Goal: Transaction & Acquisition: Purchase product/service

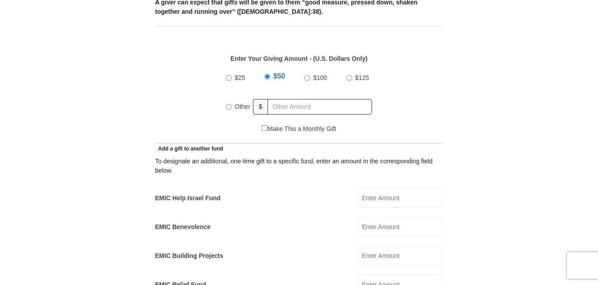
scroll to position [393, 0]
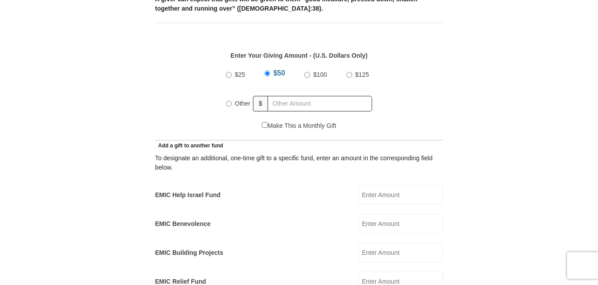
click at [232, 94] on label "Other" at bounding box center [243, 104] width 22 height 20
click at [232, 101] on input "Other" at bounding box center [229, 104] width 6 height 6
radio input "true"
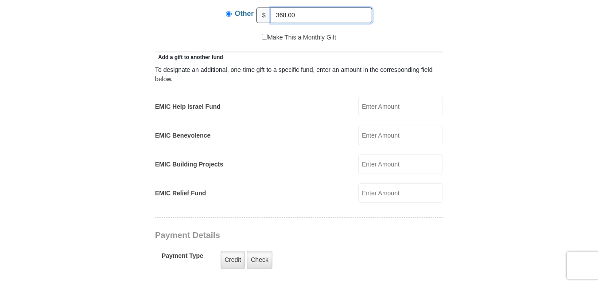
scroll to position [487, 0]
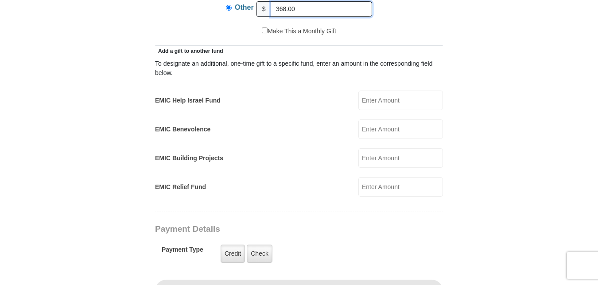
type input "368.00"
click at [485, 80] on form "[GEOGRAPHIC_DATA][DEMOGRAPHIC_DATA] Online Giving Because of gifts like yours, …" at bounding box center [299, 182] width 505 height 1268
click at [375, 90] on input "EMIC Help Israel Fund" at bounding box center [401, 100] width 85 height 20
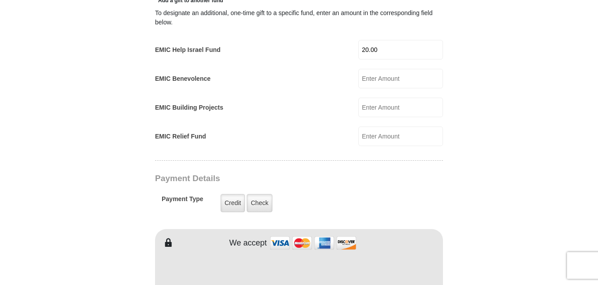
scroll to position [541, 0]
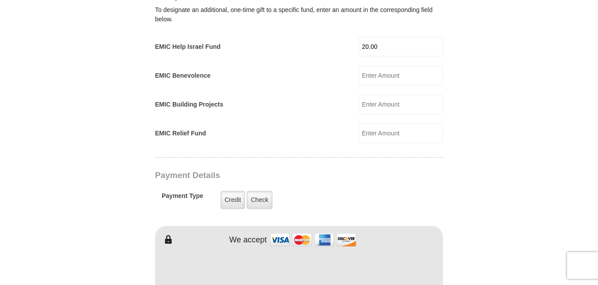
type input "20.00"
click at [371, 124] on input "EMIC Relief Fund" at bounding box center [401, 133] width 85 height 20
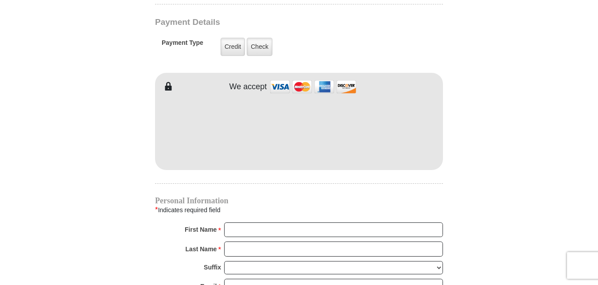
scroll to position [695, 0]
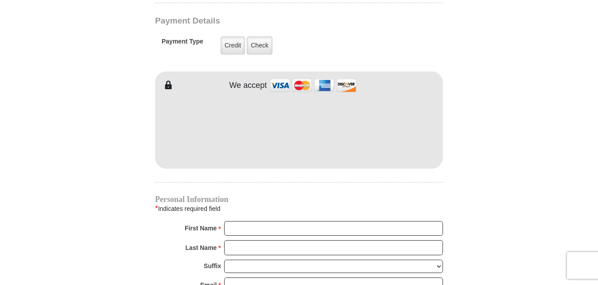
type input "20.00"
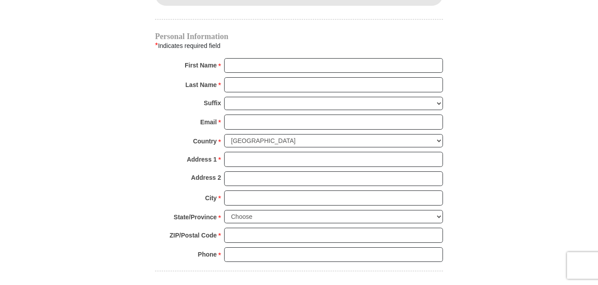
scroll to position [855, 0]
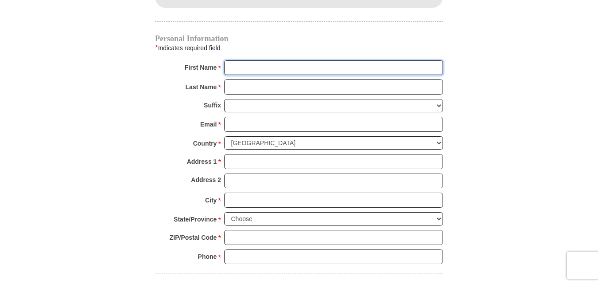
click at [271, 60] on input "First Name *" at bounding box center [333, 67] width 219 height 15
click at [304, 60] on input "First Name *" at bounding box center [333, 67] width 219 height 15
type input "[PERSON_NAME]"
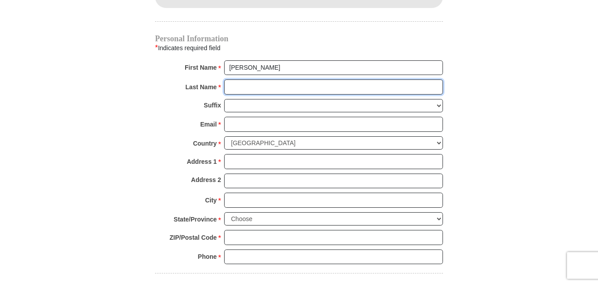
click at [373, 79] on input "Last Name *" at bounding box center [333, 86] width 219 height 15
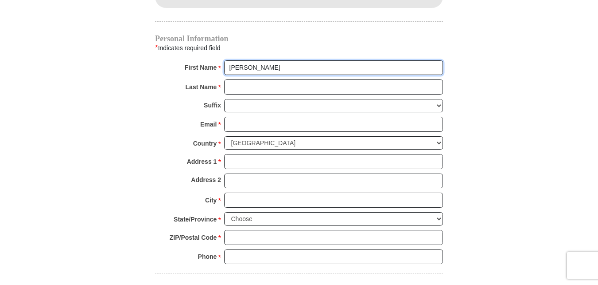
click at [269, 60] on input "[PERSON_NAME]" at bounding box center [333, 67] width 219 height 15
type input "[PERSON_NAME]"
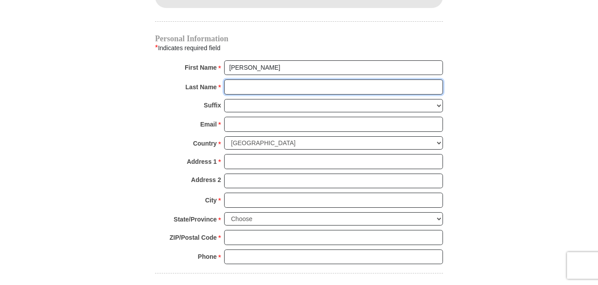
click at [351, 79] on input "Last Name *" at bounding box center [333, 86] width 219 height 15
type input "[PERSON_NAME]"
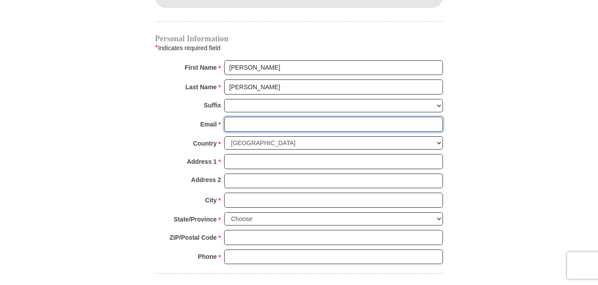
click at [303, 117] on input "Email *" at bounding box center [333, 124] width 219 height 15
click at [283, 117] on input "rweam" at bounding box center [333, 124] width 219 height 15
type input "@"
type input "[EMAIL_ADDRESS][DOMAIN_NAME]"
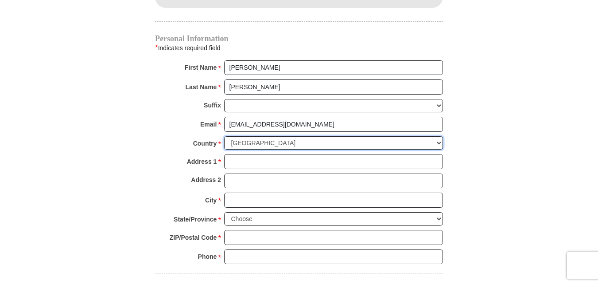
click at [306, 136] on select "[GEOGRAPHIC_DATA] [GEOGRAPHIC_DATA] [GEOGRAPHIC_DATA] [GEOGRAPHIC_DATA] [GEOGRA…" at bounding box center [333, 143] width 219 height 14
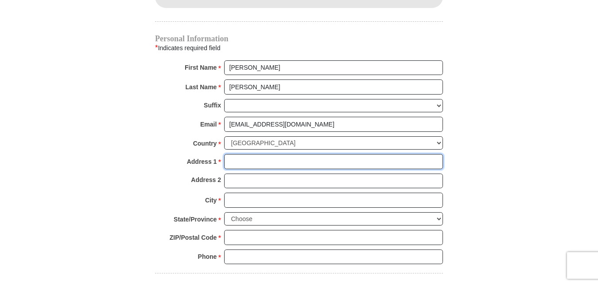
click at [239, 154] on input "Address 1 *" at bounding box center [333, 161] width 219 height 15
type input "[STREET_ADDRESS]"
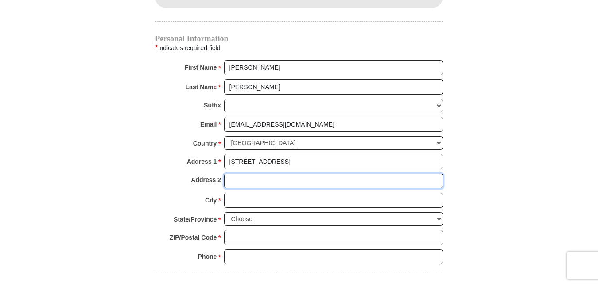
type input "[STREET_ADDRESS]"
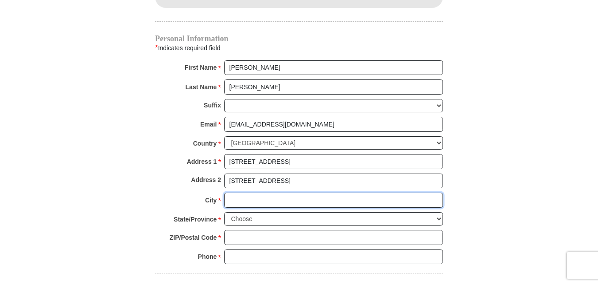
type input "[GEOGRAPHIC_DATA]"
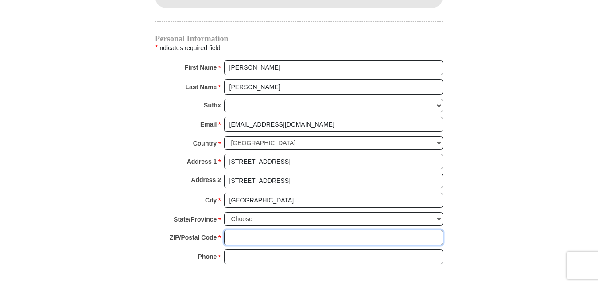
type input "98178"
type input "2067720757"
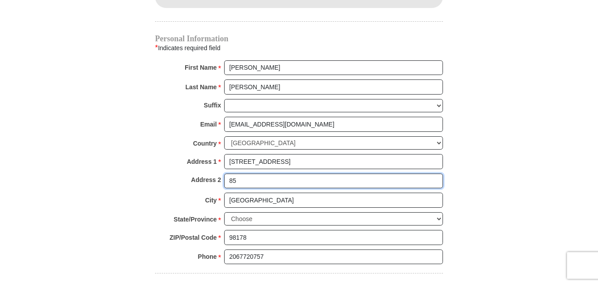
type input "8"
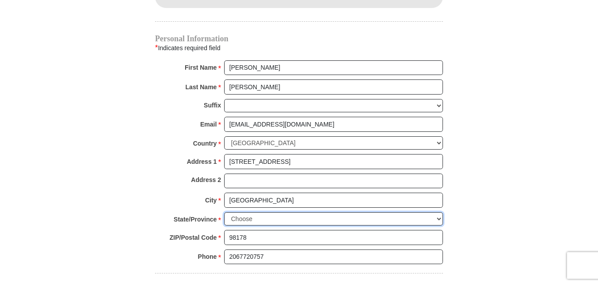
click at [256, 212] on select "Choose [US_STATE] [US_STATE] [US_STATE] [US_STATE] [US_STATE] Armed Forces Amer…" at bounding box center [333, 219] width 219 height 14
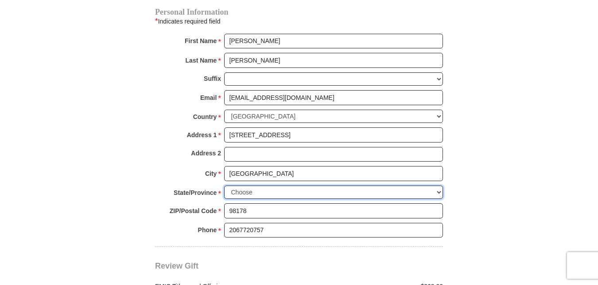
scroll to position [897, 0]
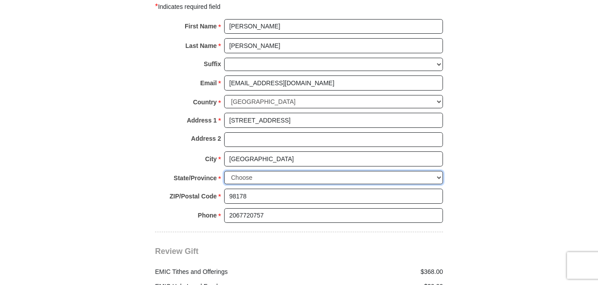
click at [287, 171] on select "Choose [US_STATE] [US_STATE] [US_STATE] [US_STATE] [US_STATE] Armed Forces Amer…" at bounding box center [333, 178] width 219 height 14
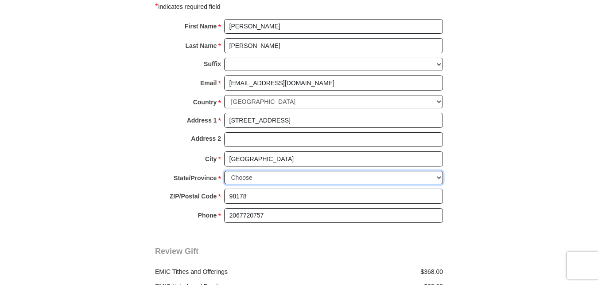
click at [437, 171] on select "Choose [US_STATE] [US_STATE] [US_STATE] [US_STATE] [US_STATE] Armed Forces Amer…" at bounding box center [333, 178] width 219 height 14
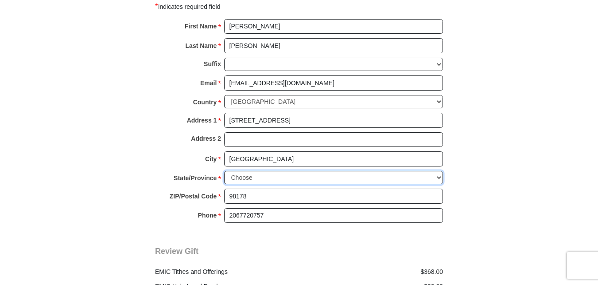
click at [437, 171] on select "Choose [US_STATE] [US_STATE] [US_STATE] [US_STATE] [US_STATE] Armed Forces Amer…" at bounding box center [333, 178] width 219 height 14
select select "WA"
click at [224, 171] on select "Choose [US_STATE] [US_STATE] [US_STATE] [US_STATE] [US_STATE] Armed Forces Amer…" at bounding box center [333, 178] width 219 height 14
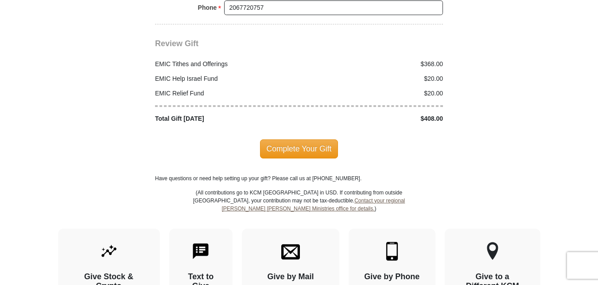
scroll to position [1104, 0]
click at [308, 139] on span "Complete Your Gift" at bounding box center [299, 148] width 78 height 19
